Goal: Information Seeking & Learning: Find specific page/section

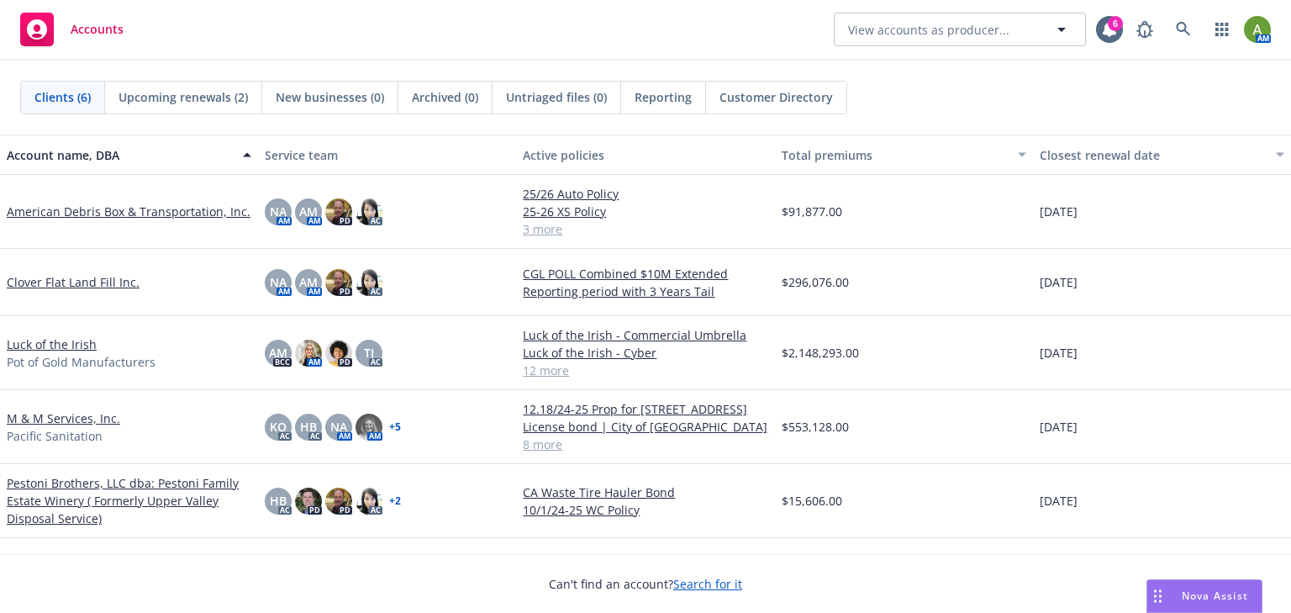
click at [34, 419] on link "M & M Services, Inc." at bounding box center [63, 418] width 113 height 18
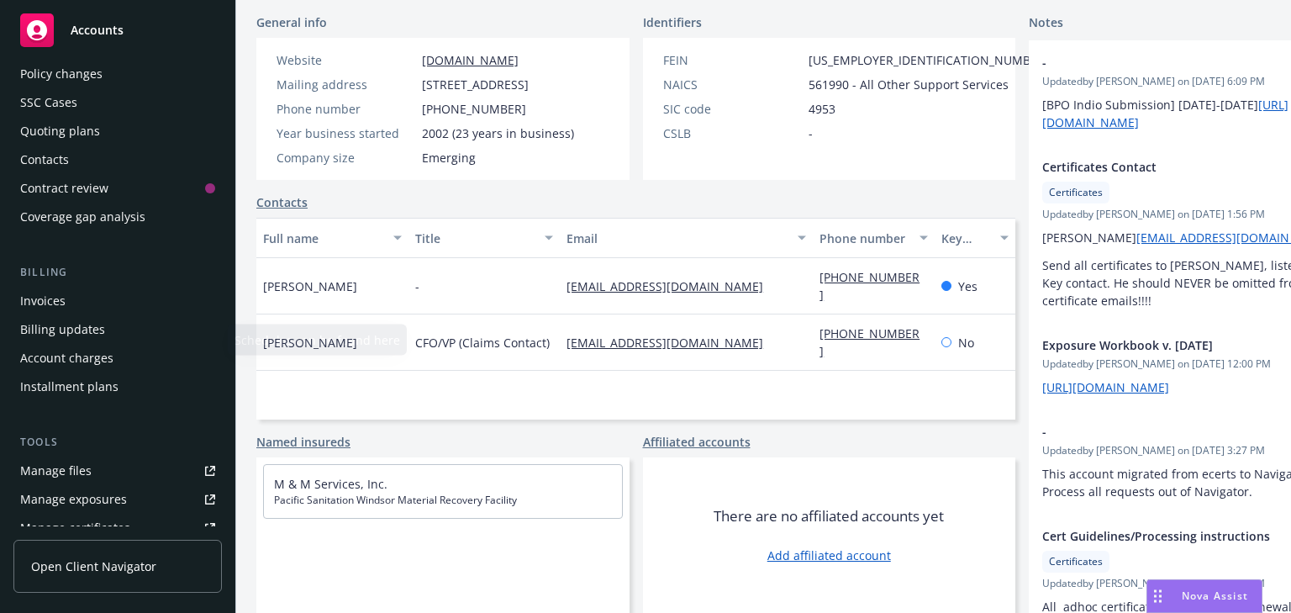
scroll to position [269, 0]
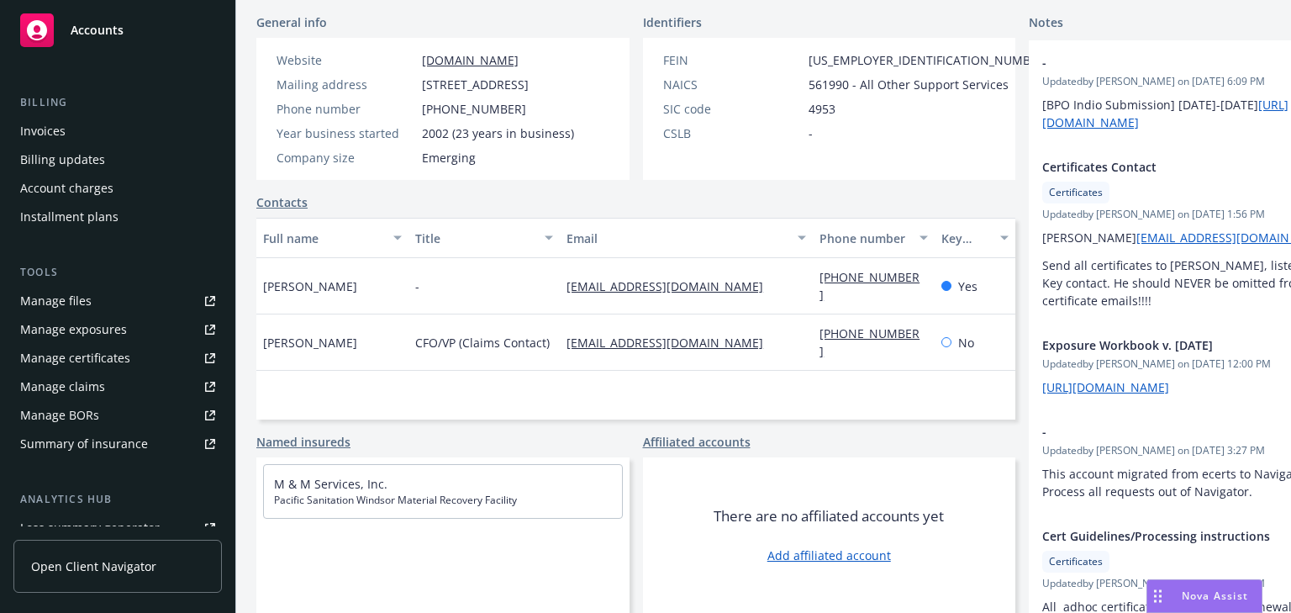
click at [60, 304] on div "Manage files" at bounding box center [55, 300] width 71 height 27
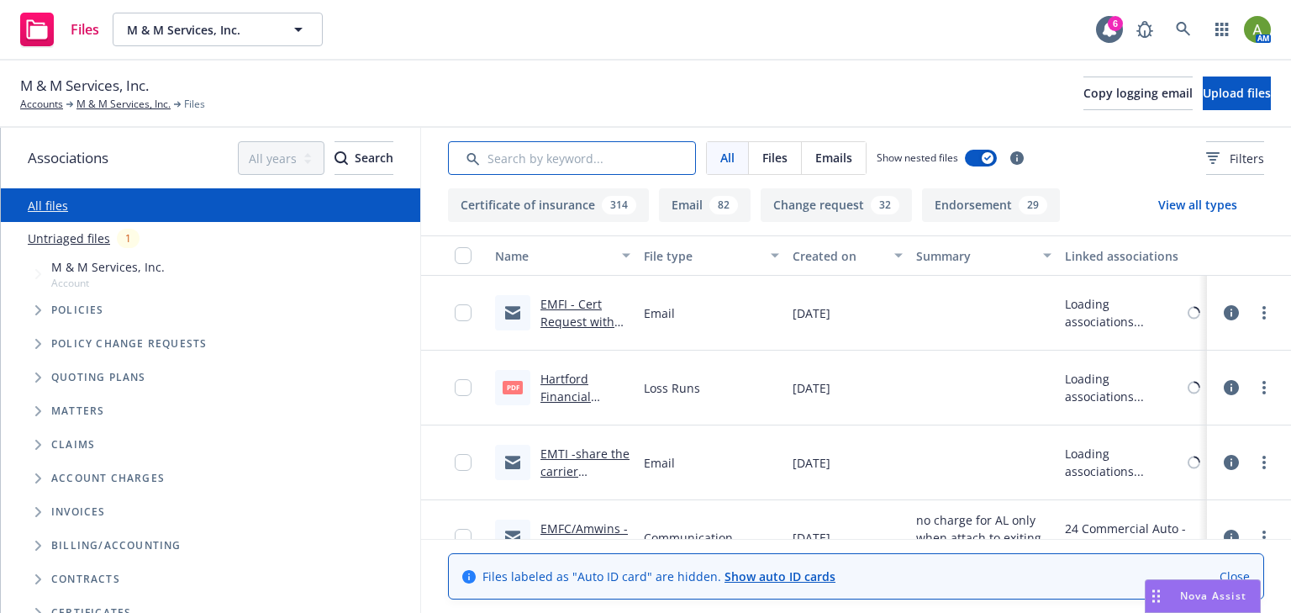
click at [536, 158] on input "Search by keyword..." at bounding box center [572, 158] width 248 height 34
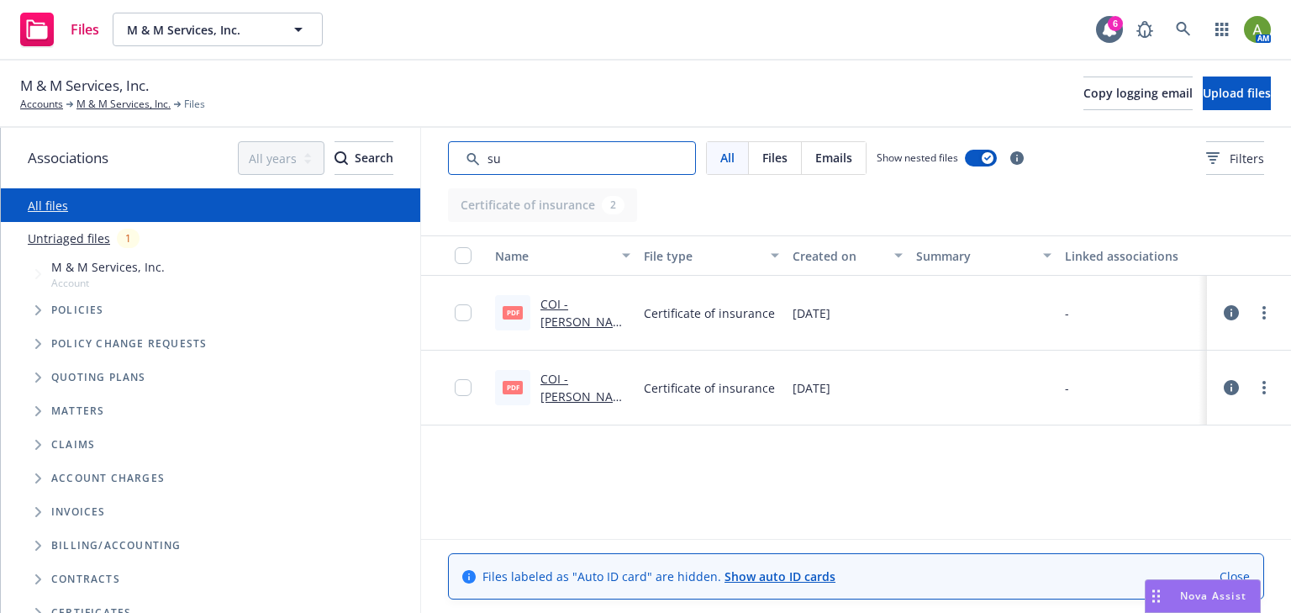
type input "s"
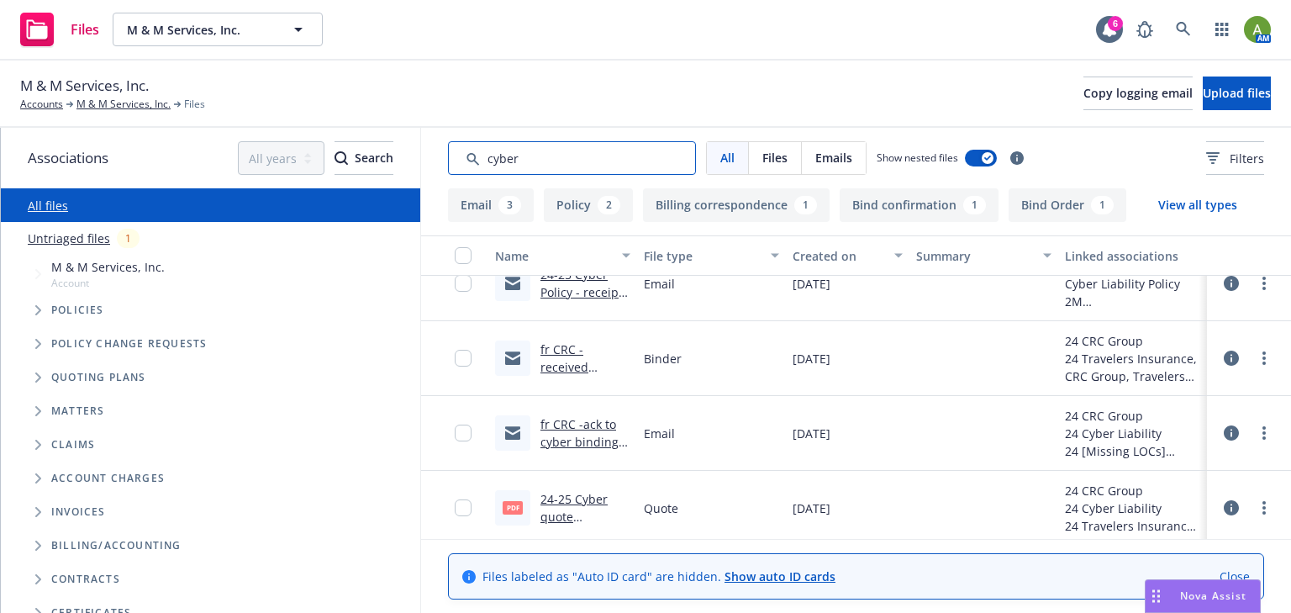
scroll to position [392, 0]
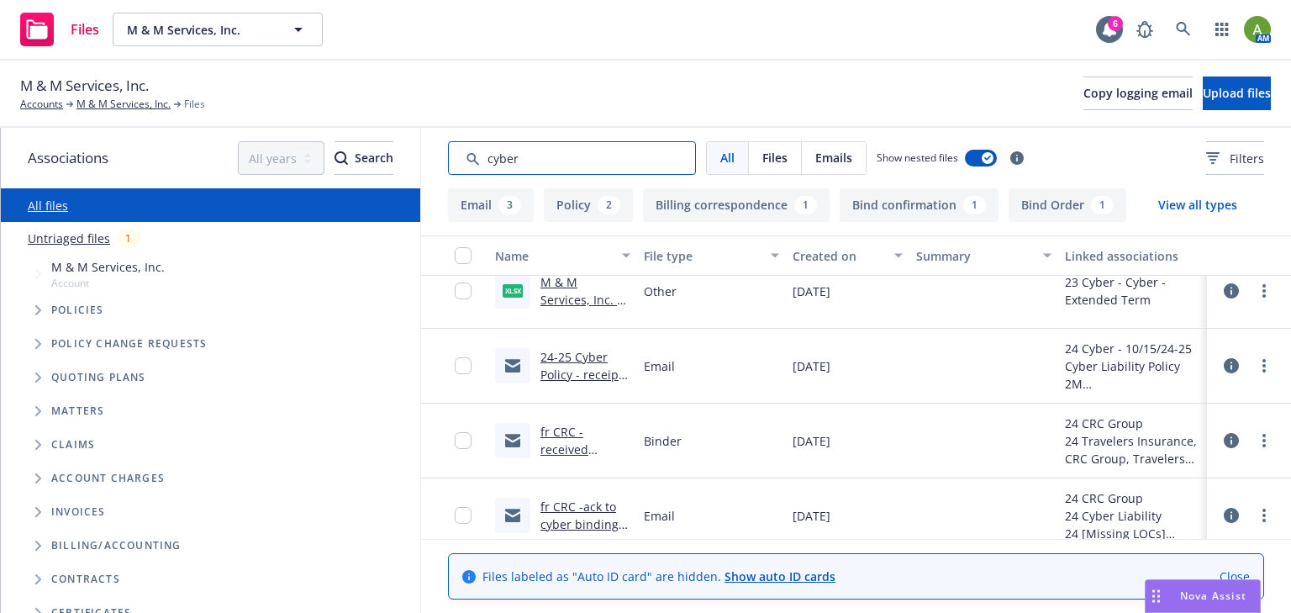
type input "cyber"
